Goal: Check status: Check status

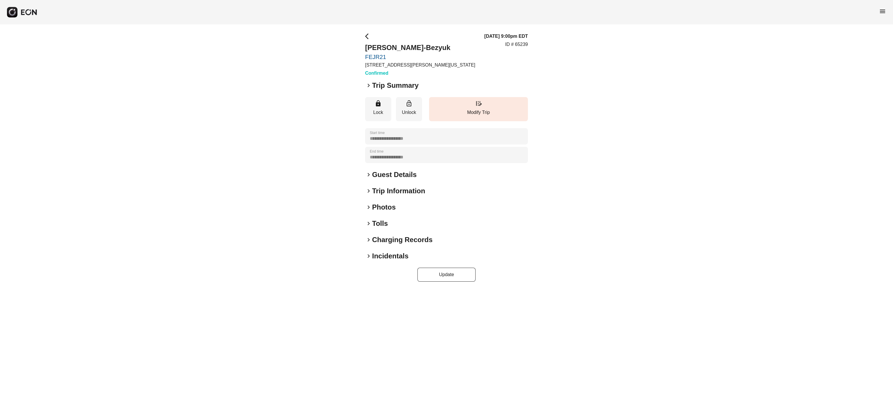
click at [385, 179] on h2 "Guest Details" at bounding box center [394, 174] width 44 height 9
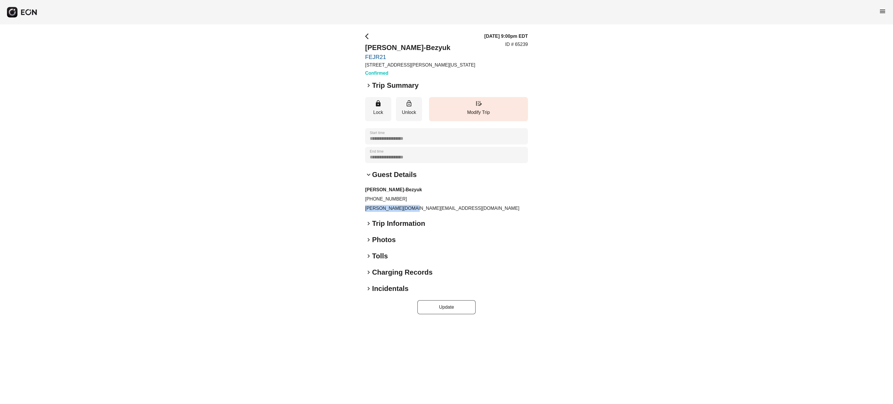
drag, startPoint x: 366, startPoint y: 209, endPoint x: 416, endPoint y: 210, distance: 49.7
click at [416, 210] on p "ayna.a.gb@gmail.com" at bounding box center [446, 208] width 163 height 7
copy p "ayna.a.gb@gmail.com"
drag, startPoint x: 401, startPoint y: 197, endPoint x: 370, endPoint y: 203, distance: 31.6
click at [370, 203] on div "Ayna Galtseva-Bezyuk +19293198640 ayna.a.gb@gmail.com" at bounding box center [446, 199] width 163 height 26
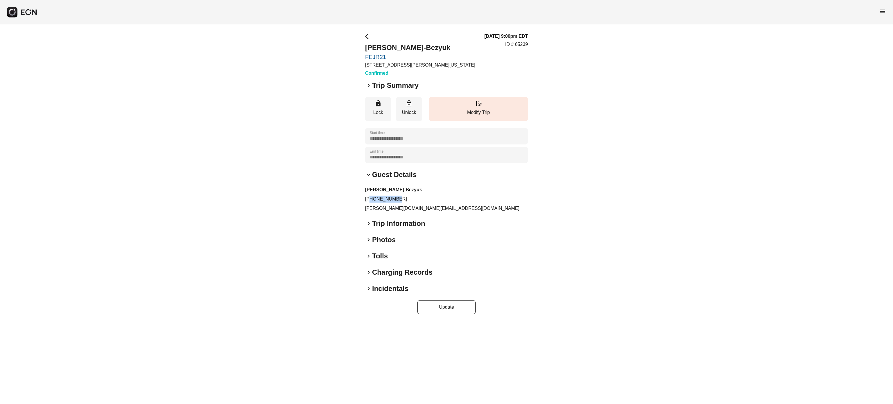
copy p "9293198640"
